Goal: Task Accomplishment & Management: Manage account settings

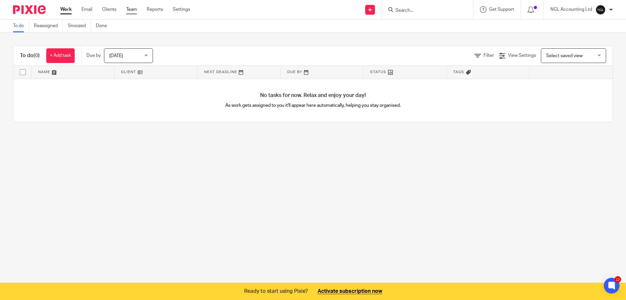
click at [128, 11] on link "Team" at bounding box center [131, 9] width 11 height 7
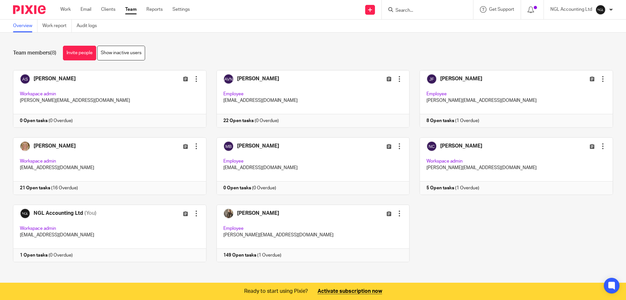
click at [93, 167] on link at bounding box center [104, 165] width 203 height 57
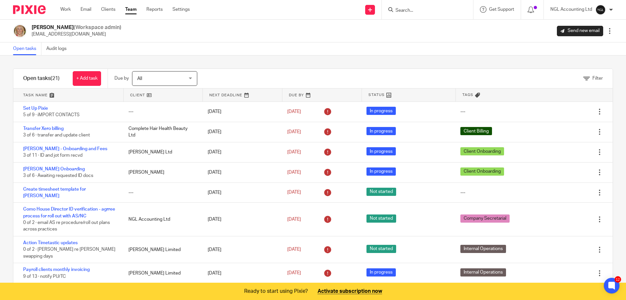
click at [399, 11] on input "Search" at bounding box center [424, 11] width 59 height 6
type input "comple"
click at [443, 21] on link at bounding box center [436, 26] width 84 height 10
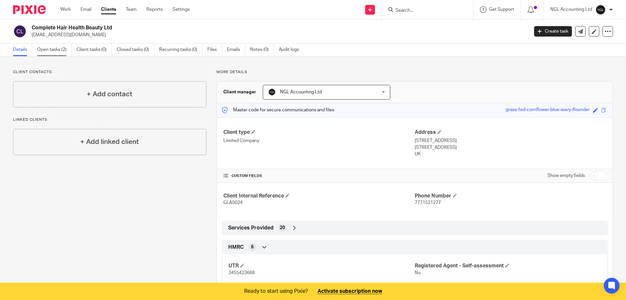
click at [56, 48] on link "Open tasks (2)" at bounding box center [54, 49] width 35 height 13
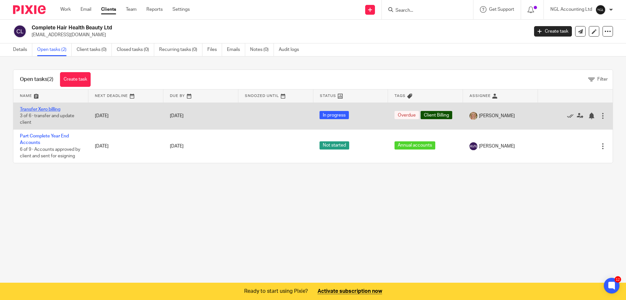
click at [52, 109] on link "Transfer Xero billing" at bounding box center [40, 109] width 40 height 5
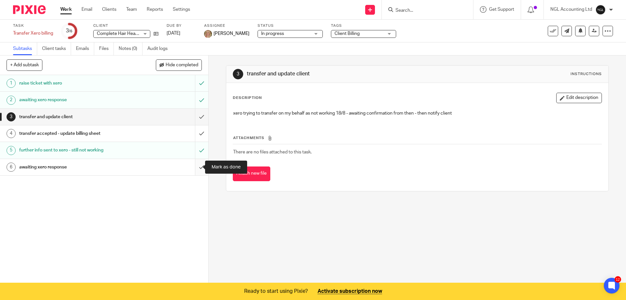
click at [193, 168] on input "submit" at bounding box center [104, 167] width 208 height 16
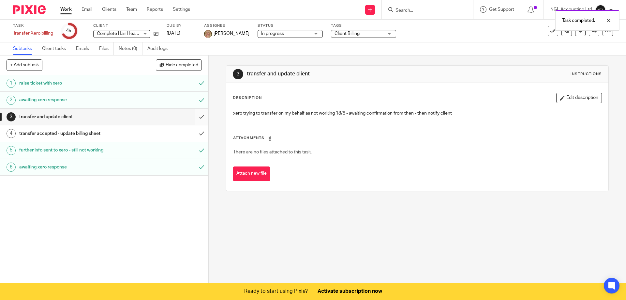
click at [195, 117] on input "submit" at bounding box center [104, 117] width 208 height 16
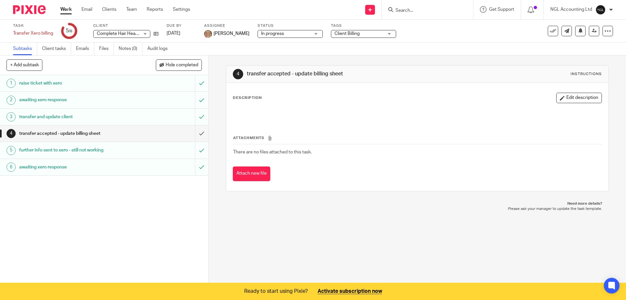
click at [400, 10] on input "Search" at bounding box center [424, 11] width 59 height 6
type input "compl"
click at [427, 24] on link at bounding box center [436, 26] width 84 height 10
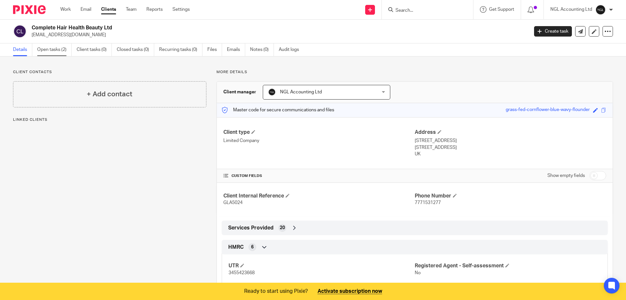
click at [59, 46] on link "Open tasks (2)" at bounding box center [54, 49] width 35 height 13
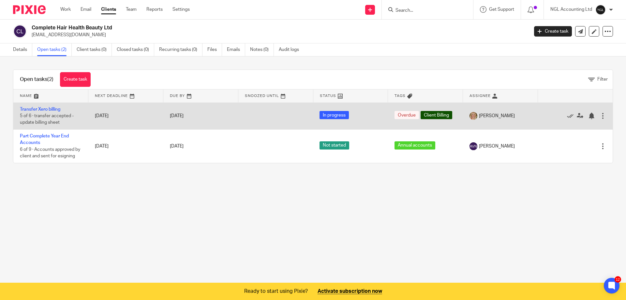
click at [45, 106] on td "Transfer Xero billing 5 of 6 · transfer accepted - update billing sheet" at bounding box center [50, 115] width 75 height 27
click at [50, 108] on link "Transfer Xero billing" at bounding box center [40, 109] width 40 height 5
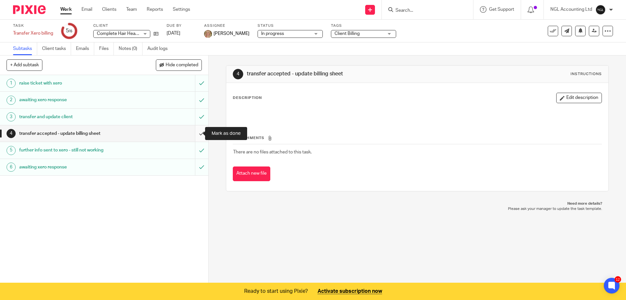
click at [195, 132] on input "submit" at bounding box center [104, 133] width 208 height 16
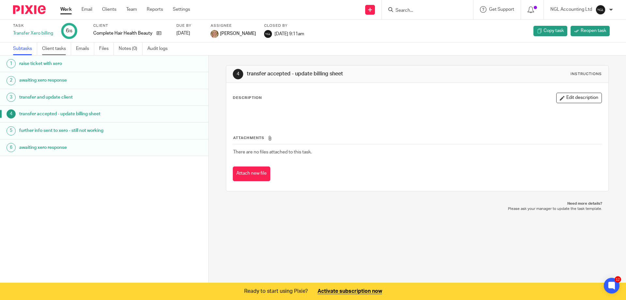
click at [59, 50] on link "Client tasks" at bounding box center [56, 48] width 29 height 13
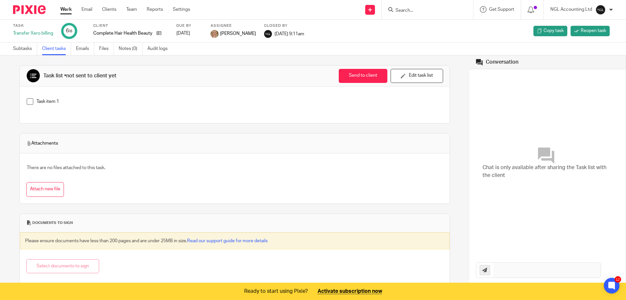
click at [416, 9] on input "Search" at bounding box center [424, 11] width 59 height 6
type input "complet"
click at [425, 25] on link at bounding box center [436, 26] width 84 height 10
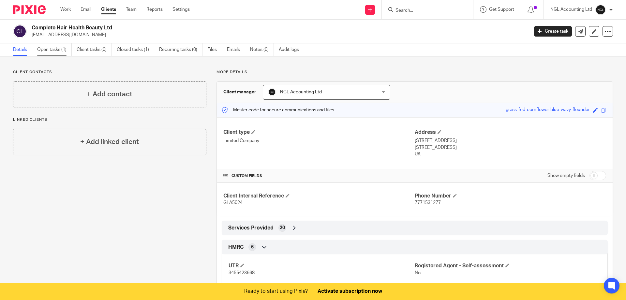
click at [53, 50] on link "Open tasks (1)" at bounding box center [54, 49] width 35 height 13
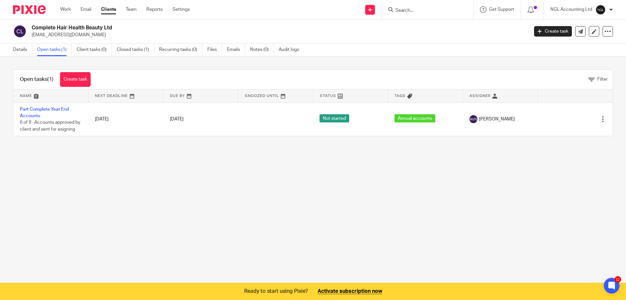
click at [407, 11] on input "Search" at bounding box center [424, 11] width 59 height 6
type input "not a phase"
click at [460, 9] on button "reset" at bounding box center [461, 9] width 7 height 7
click at [87, 12] on link "Email" at bounding box center [86, 9] width 11 height 7
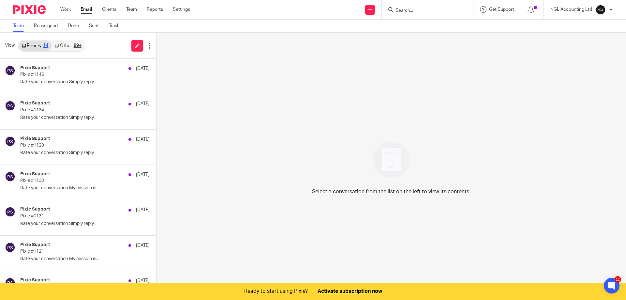
click at [614, 7] on div "NGL Accounting Ltd My profile Email integration Logout" at bounding box center [582, 9] width 76 height 19
click at [612, 8] on div at bounding box center [611, 10] width 4 height 4
click at [581, 47] on span "Logout" at bounding box center [583, 45] width 15 height 5
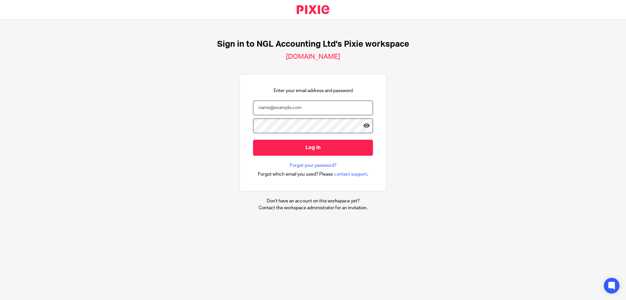
click at [285, 108] on input "email" at bounding box center [313, 107] width 120 height 15
drag, startPoint x: 309, startPoint y: 107, endPoint x: 234, endPoint y: 105, distance: 75.7
click at [233, 106] on div "Sign in to NGL Accounting Ltd's Pixie workspace [DOMAIN_NAME] Enter your email …" at bounding box center [313, 125] width 626 height 211
type input "[EMAIL_ADDRESS][DOMAIN_NAME]"
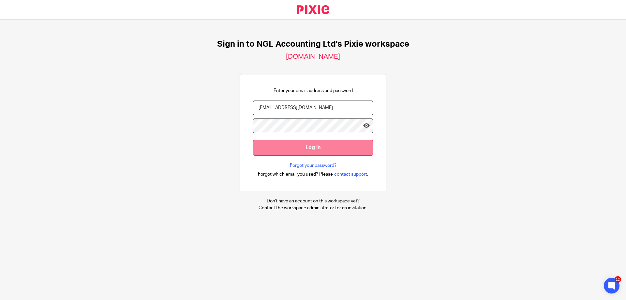
click at [285, 144] on input "Log in" at bounding box center [313, 148] width 120 height 16
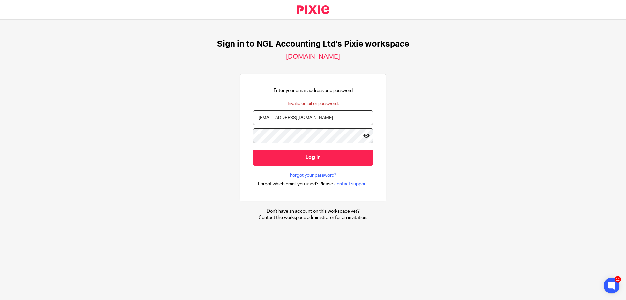
click at [363, 135] on icon at bounding box center [366, 135] width 7 height 7
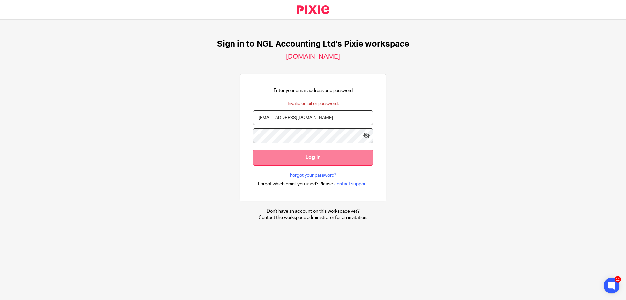
click at [296, 158] on input "Log in" at bounding box center [313, 157] width 120 height 16
